Goal: Task Accomplishment & Management: Complete application form

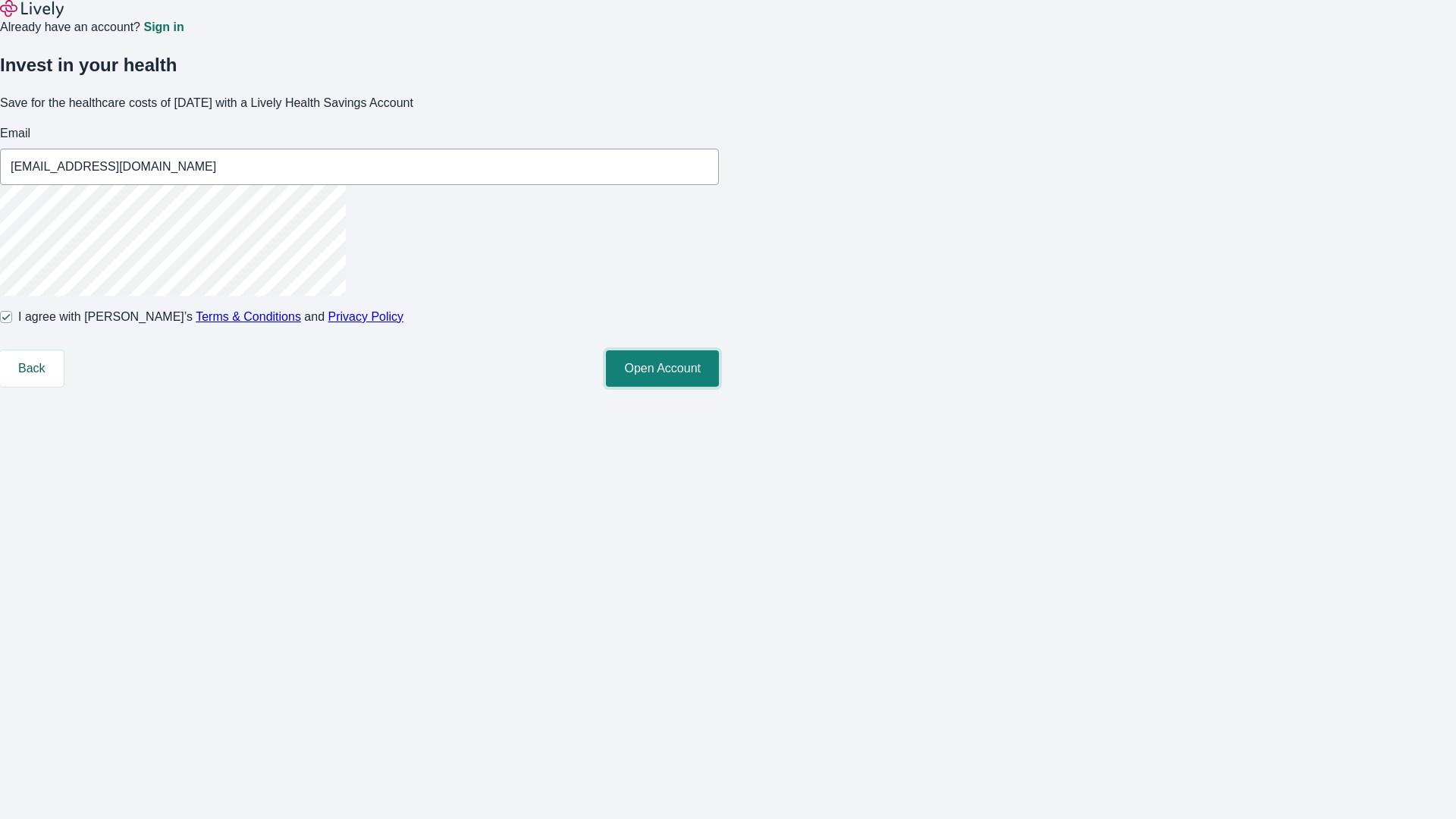
click at [719, 386] on button "Open Account" at bounding box center [662, 368] width 113 height 37
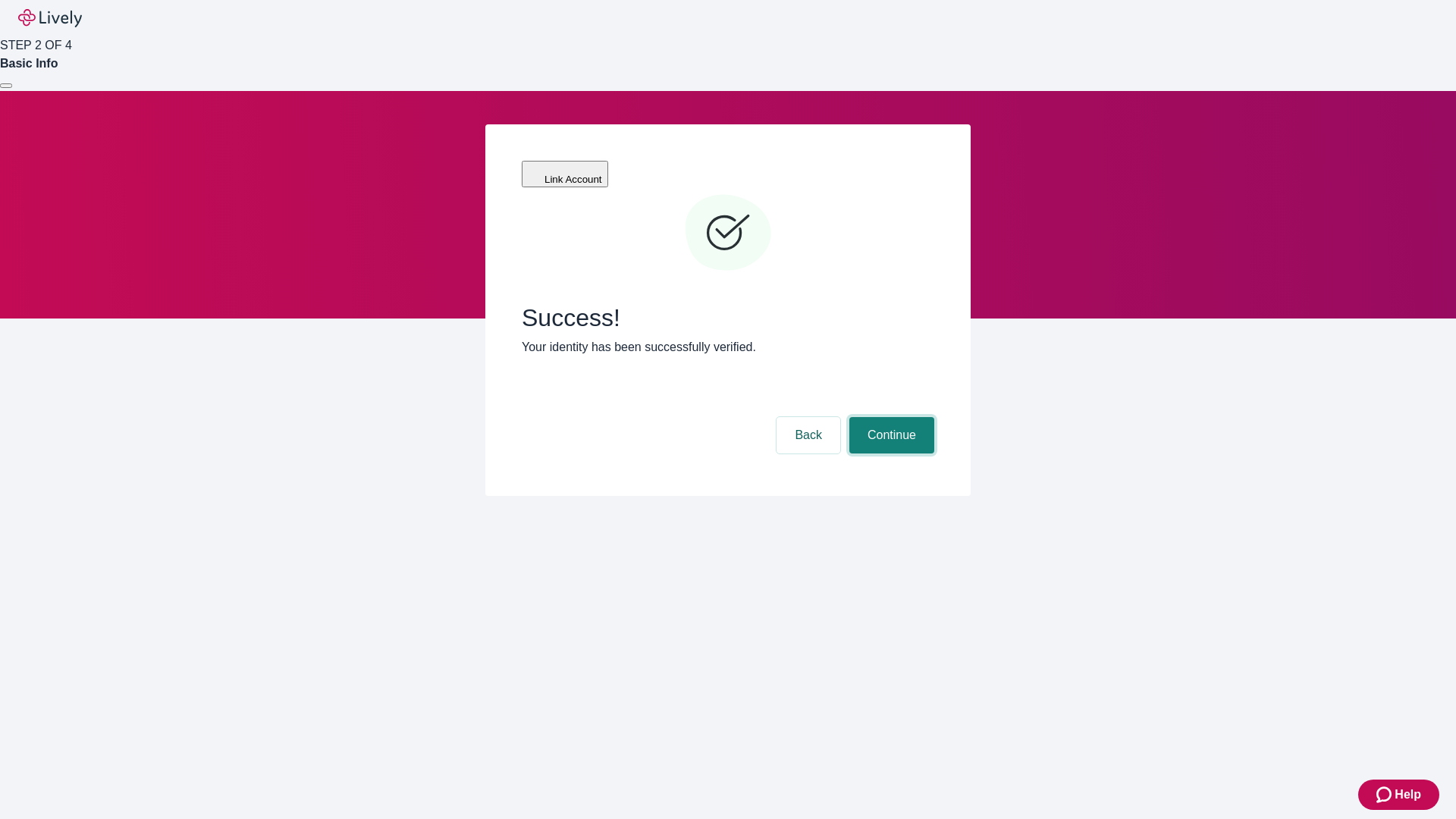
click at [890, 417] on button "Continue" at bounding box center [892, 435] width 85 height 37
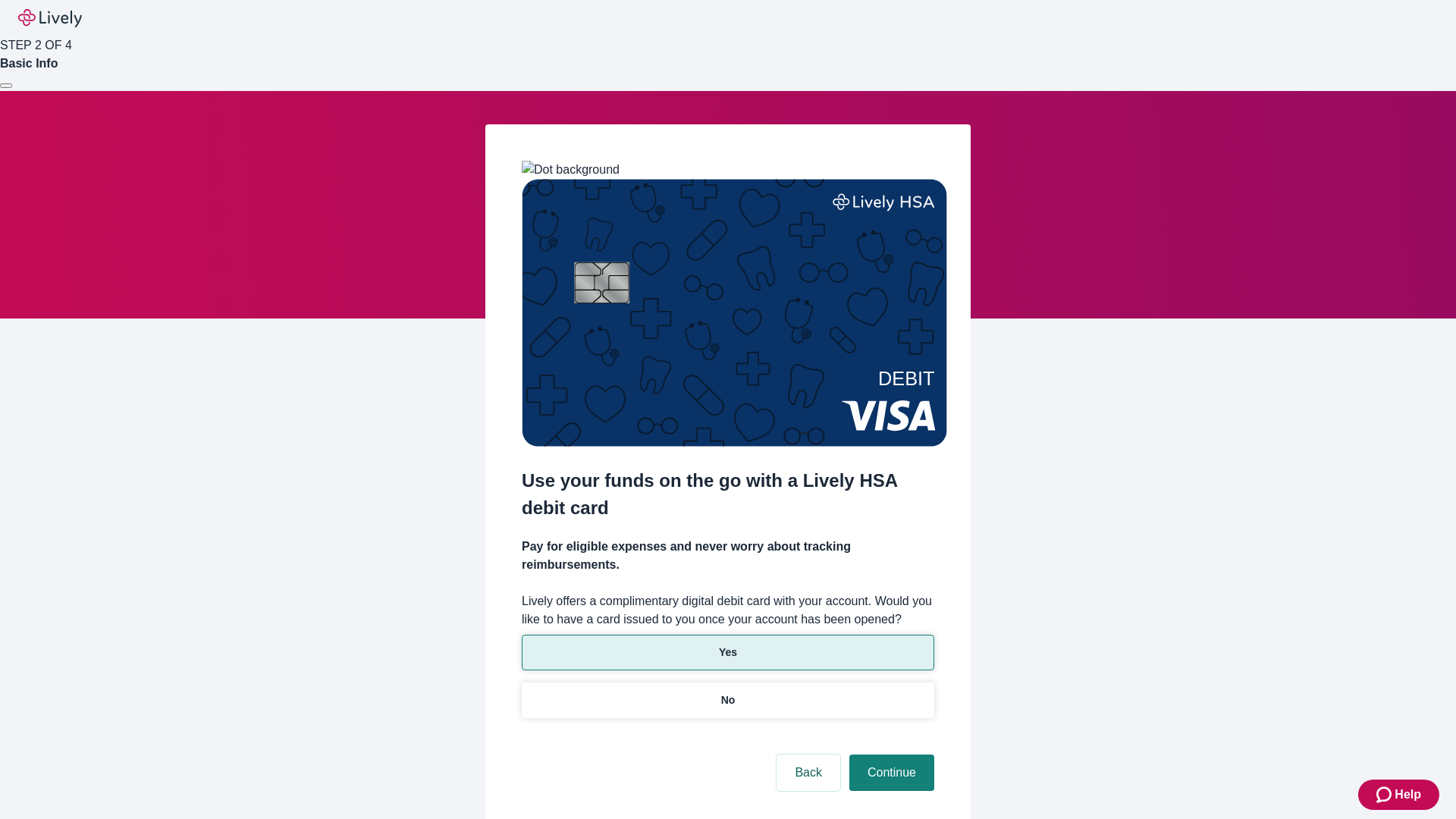
click at [727, 644] on p "Yes" at bounding box center [728, 652] width 18 height 16
click at [890, 754] on button "Continue" at bounding box center [892, 772] width 85 height 37
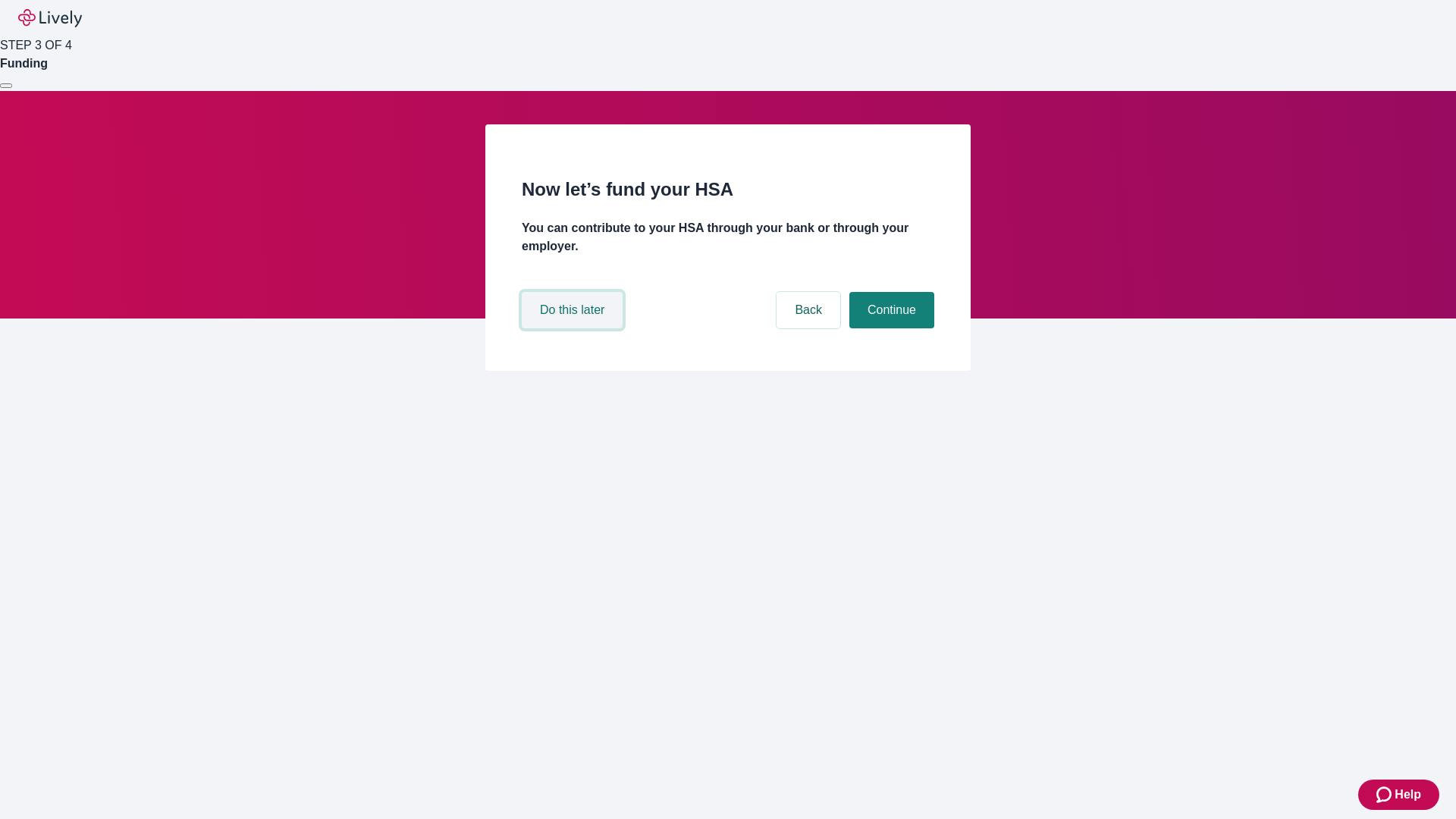
click at [574, 329] on button "Do this later" at bounding box center [572, 310] width 101 height 37
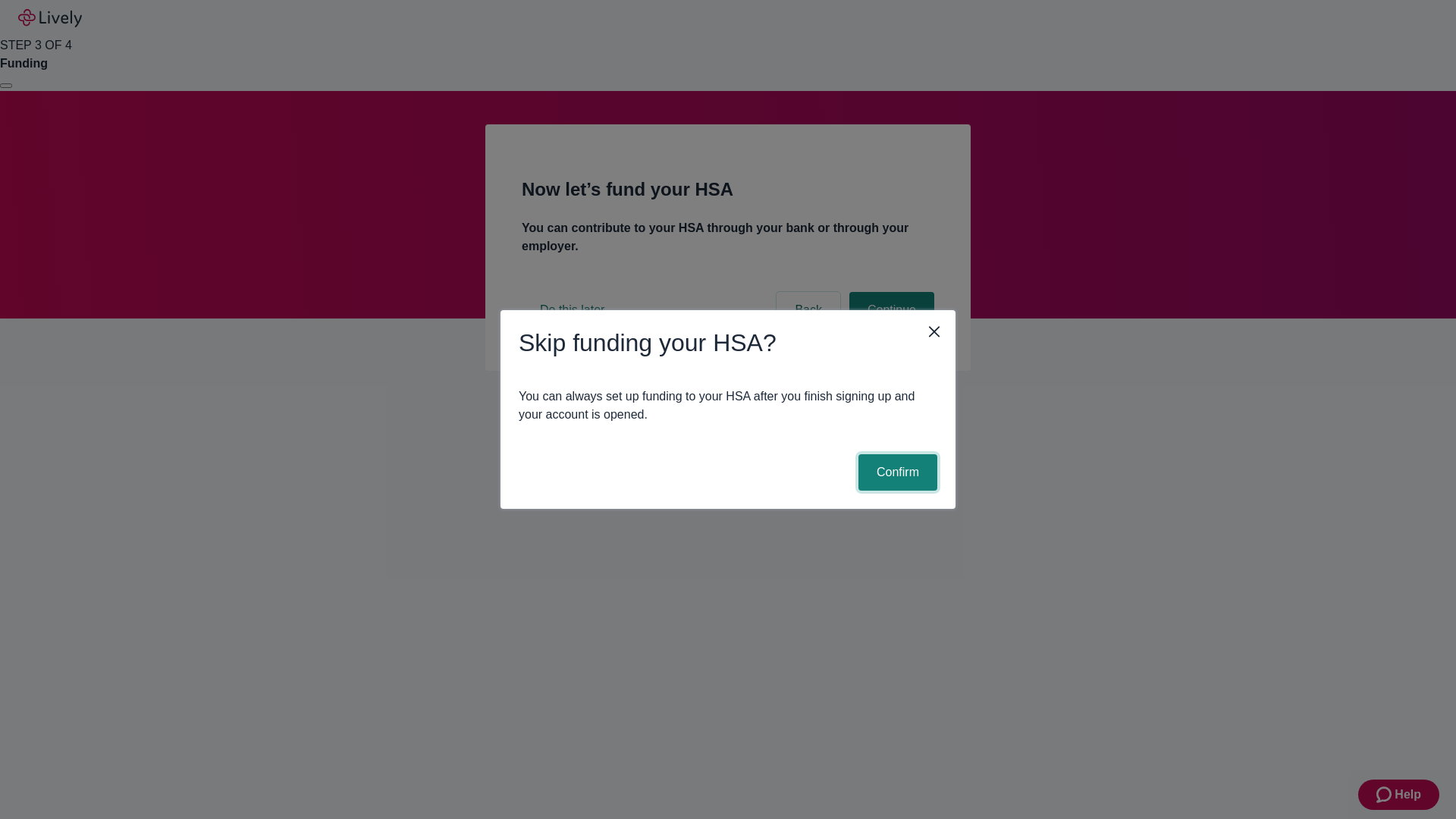
click at [896, 473] on button "Confirm" at bounding box center [897, 472] width 78 height 37
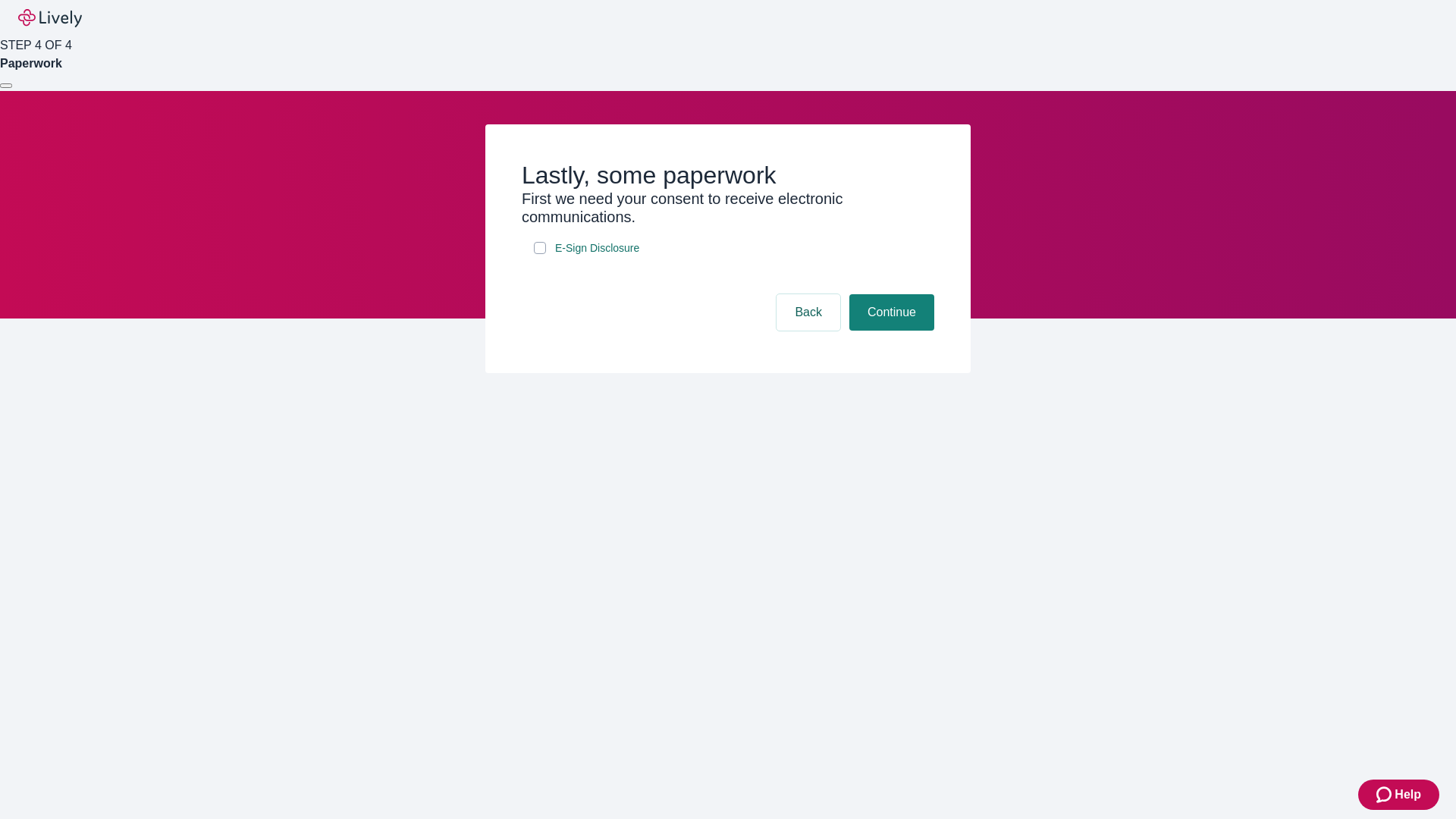
click at [540, 254] on input "E-Sign Disclosure" at bounding box center [540, 248] width 12 height 12
checkbox input "true"
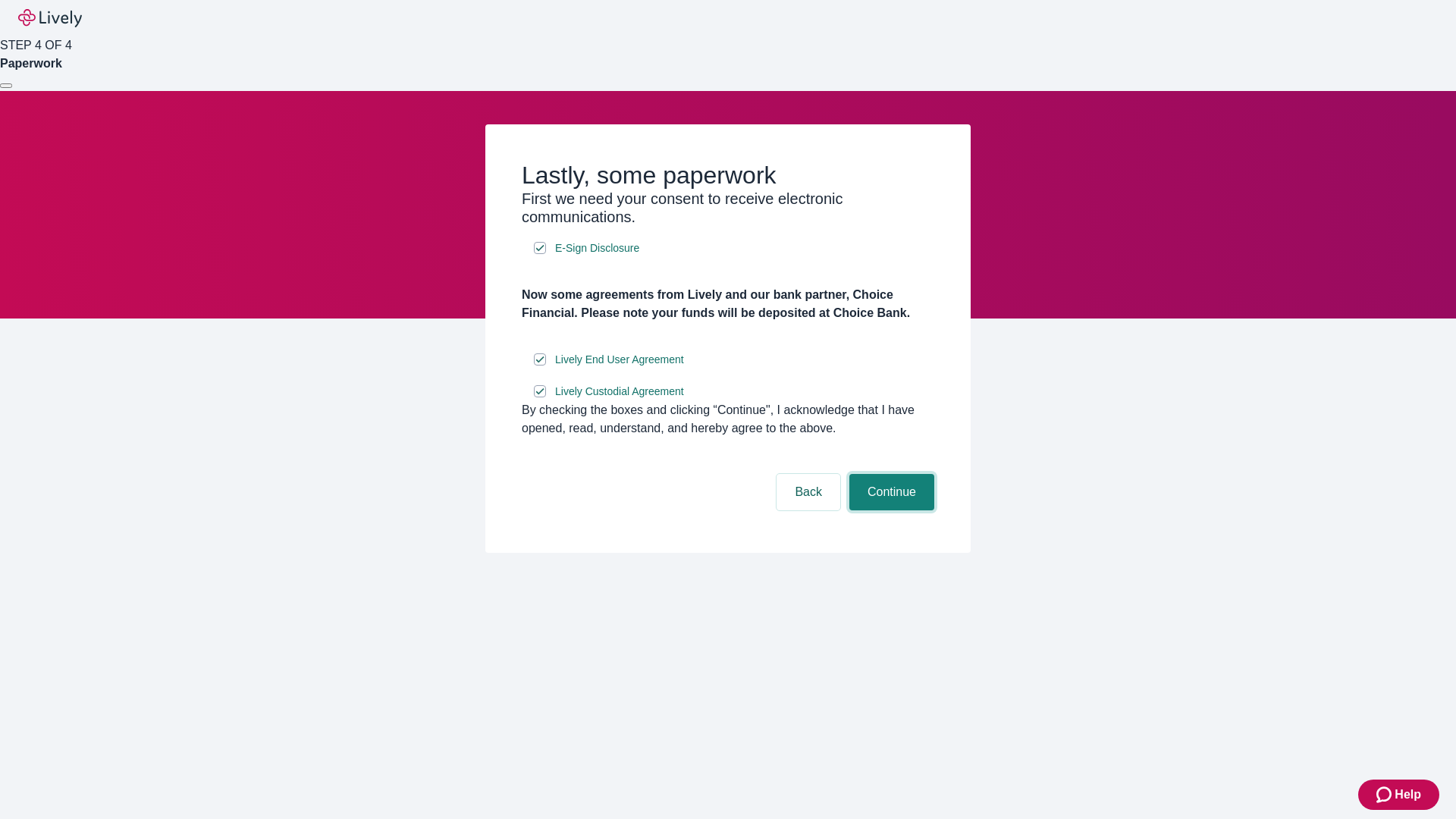
click at [890, 510] on button "Continue" at bounding box center [892, 491] width 85 height 37
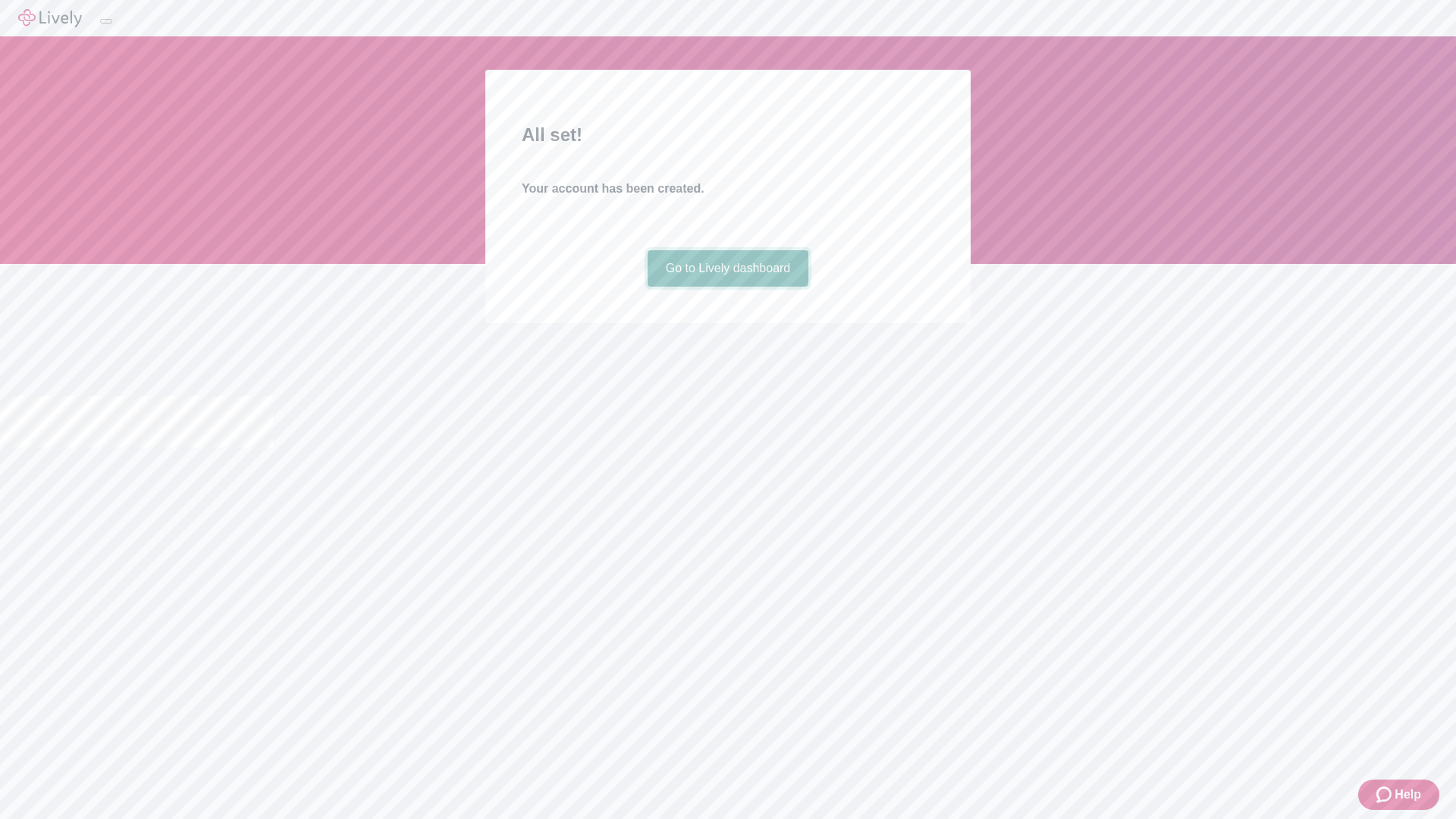
click at [727, 287] on link "Go to Lively dashboard" at bounding box center [728, 268] width 162 height 37
